Goal: Transaction & Acquisition: Obtain resource

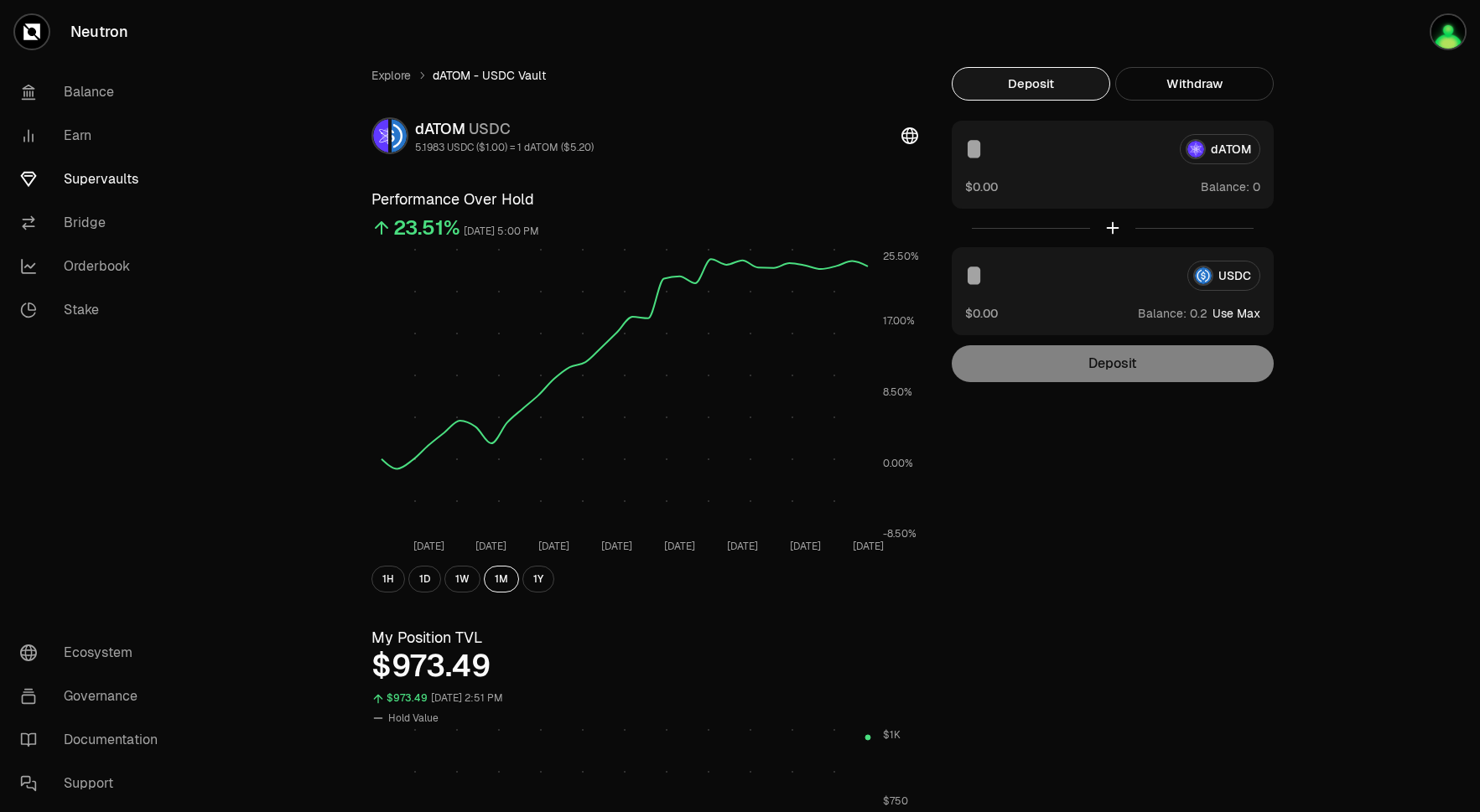
click at [115, 172] on link "Supervaults" at bounding box center [94, 178] width 174 height 43
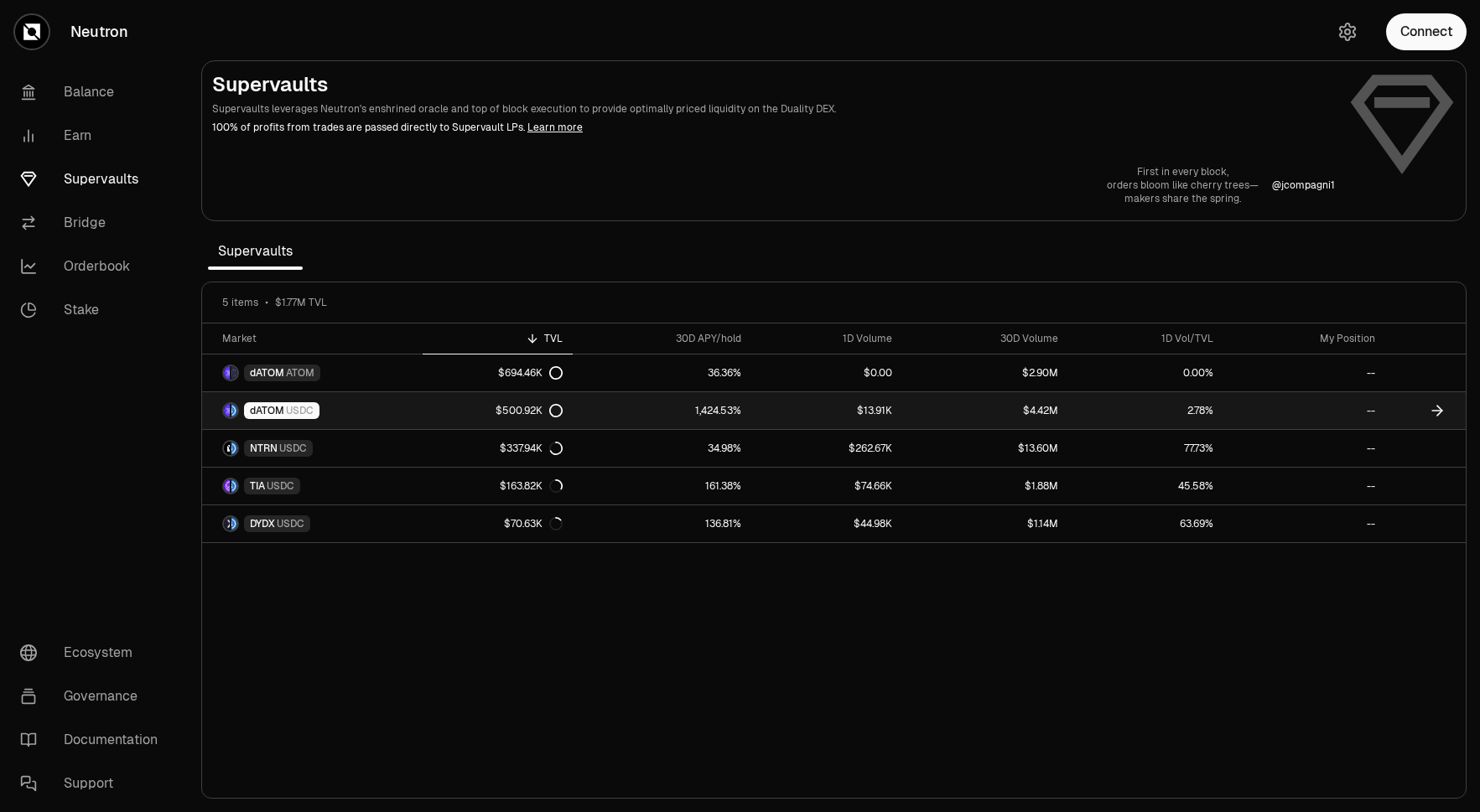
click at [651, 405] on link "1,424.53%" at bounding box center [662, 411] width 178 height 37
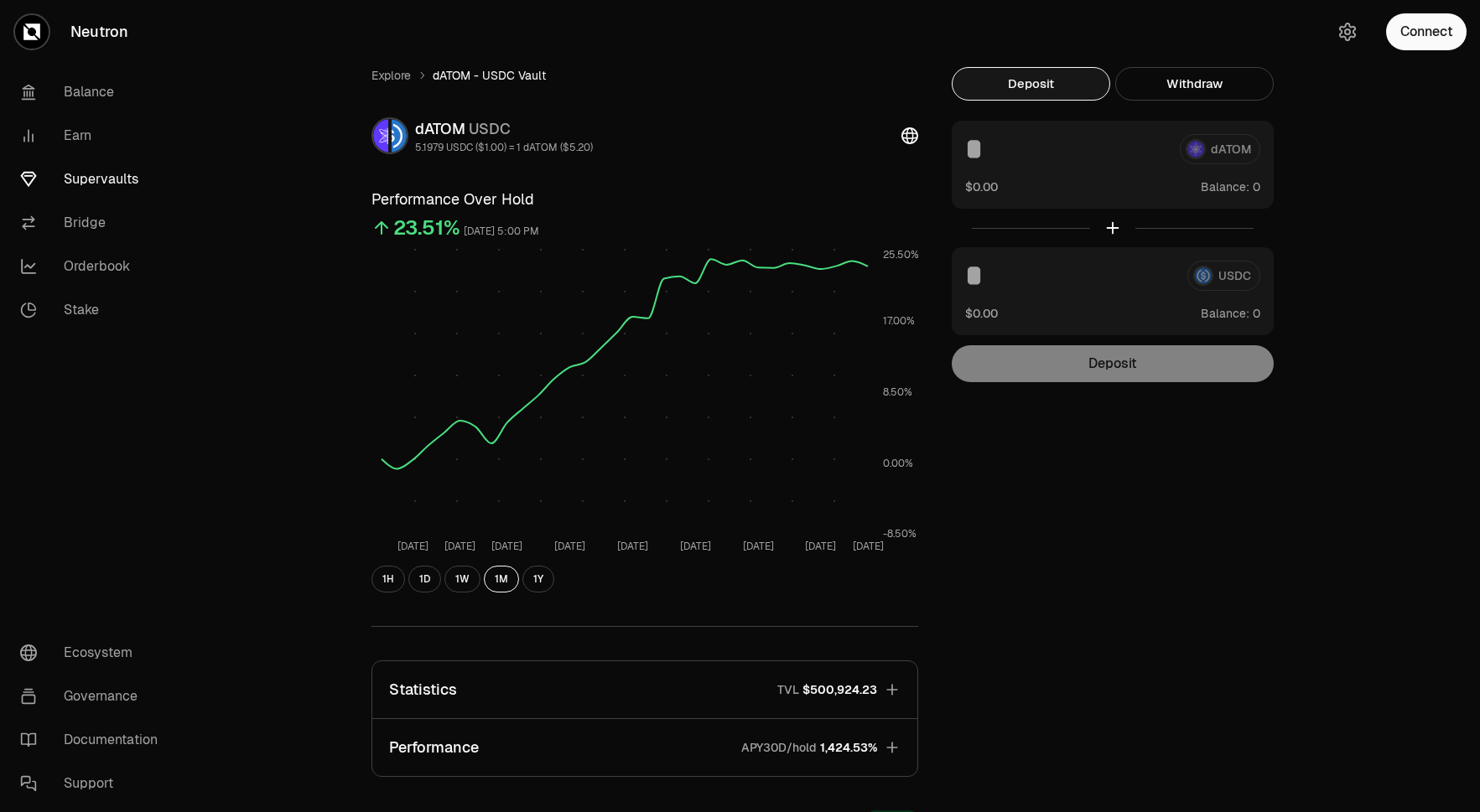
scroll to position [259, 0]
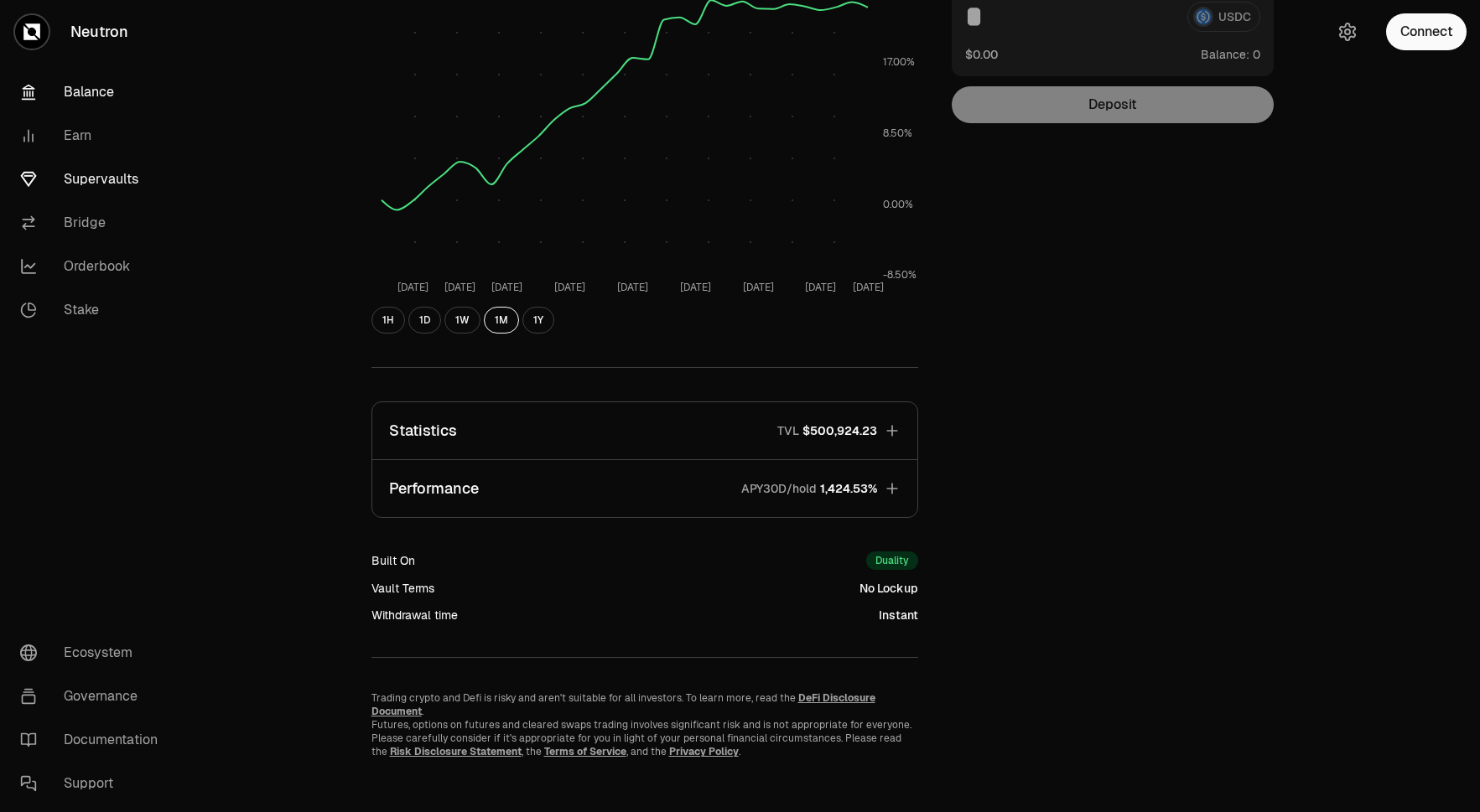
click at [98, 105] on link "Balance" at bounding box center [94, 92] width 174 height 43
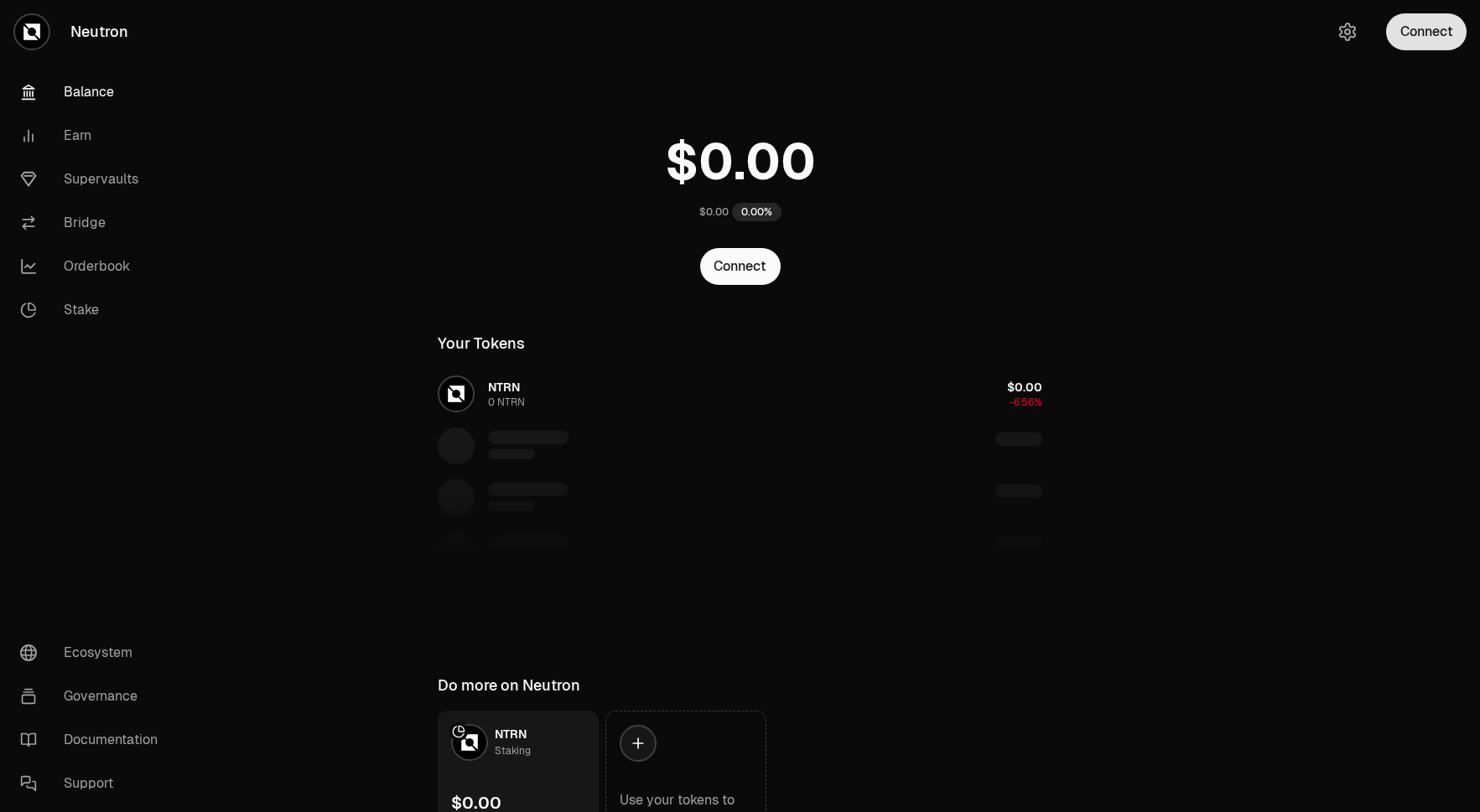
click at [1431, 36] on button "Connect" at bounding box center [1425, 32] width 80 height 37
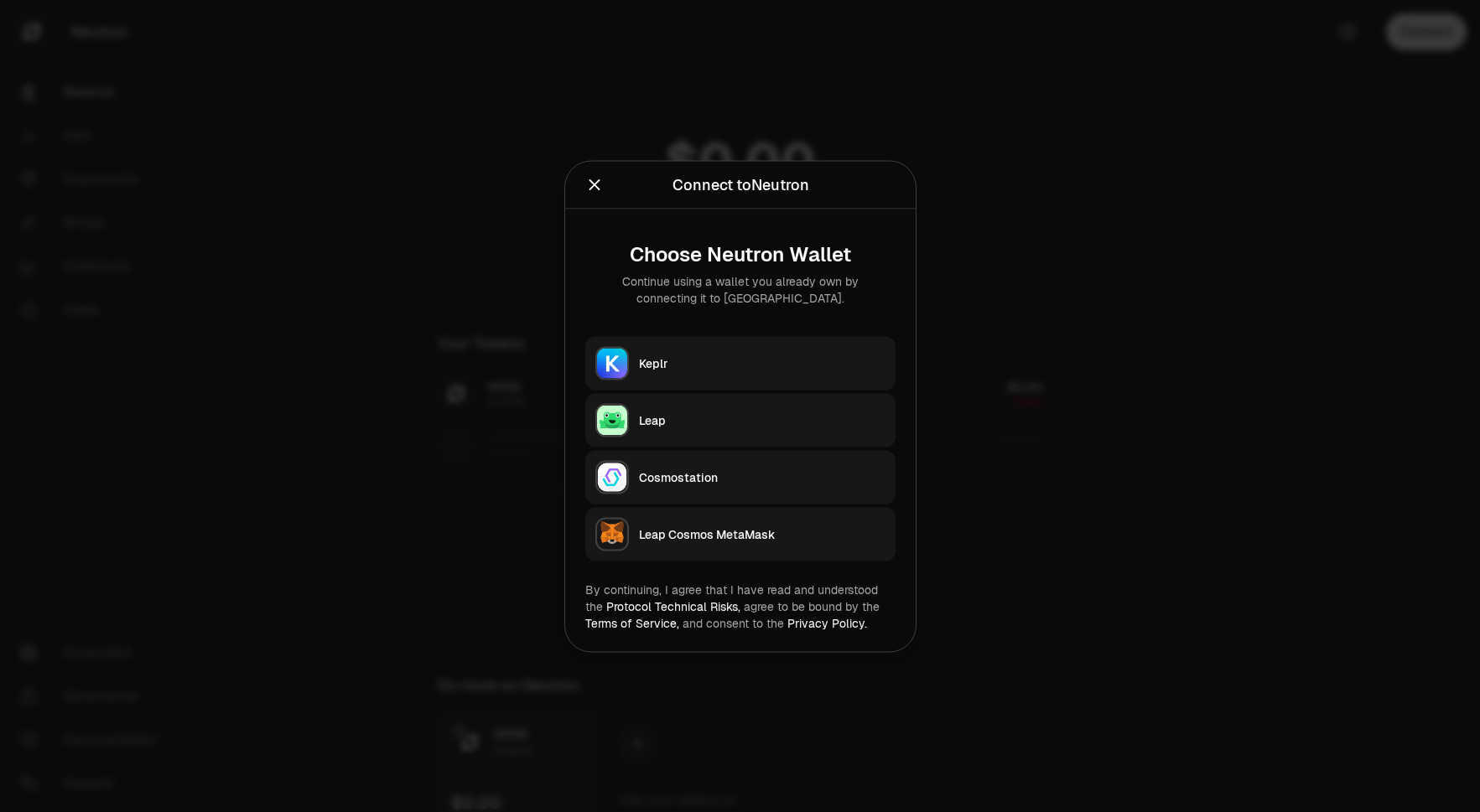
click at [747, 434] on button "Leap" at bounding box center [740, 420] width 310 height 54
